Goal: Task Accomplishment & Management: Manage account settings

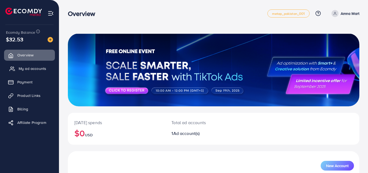
click at [37, 71] on span "My ad accounts" at bounding box center [33, 68] width 28 height 5
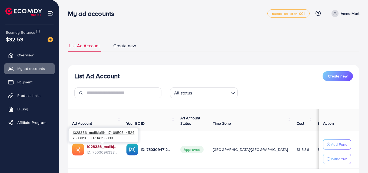
click at [107, 146] on link "1028386_malikjaffir_1746950844524" at bounding box center [102, 146] width 31 height 5
